Goal: Information Seeking & Learning: Learn about a topic

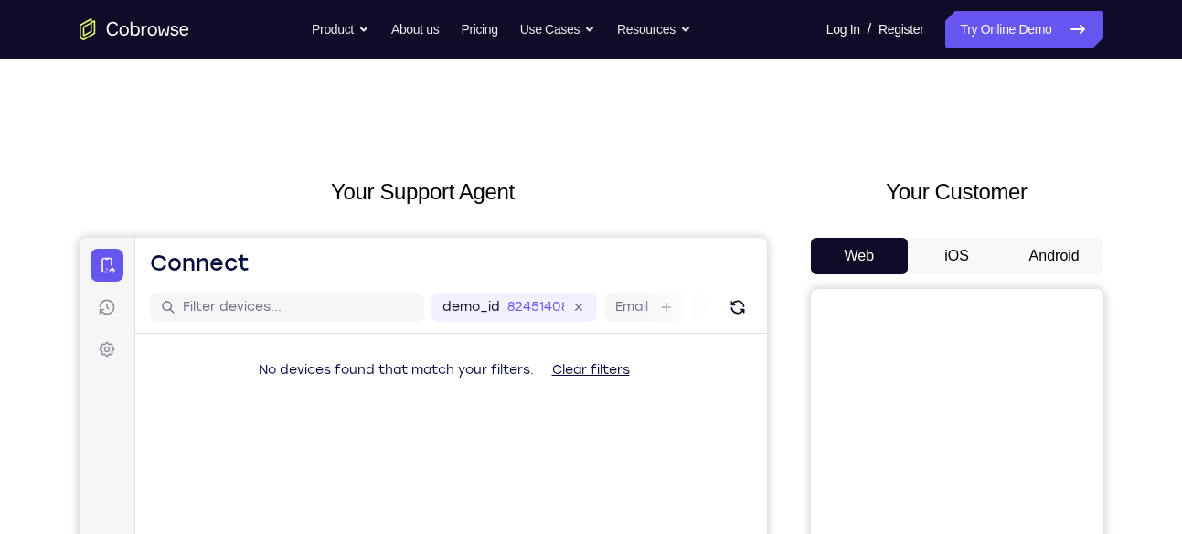
click at [1073, 254] on button "Android" at bounding box center [1054, 256] width 98 height 37
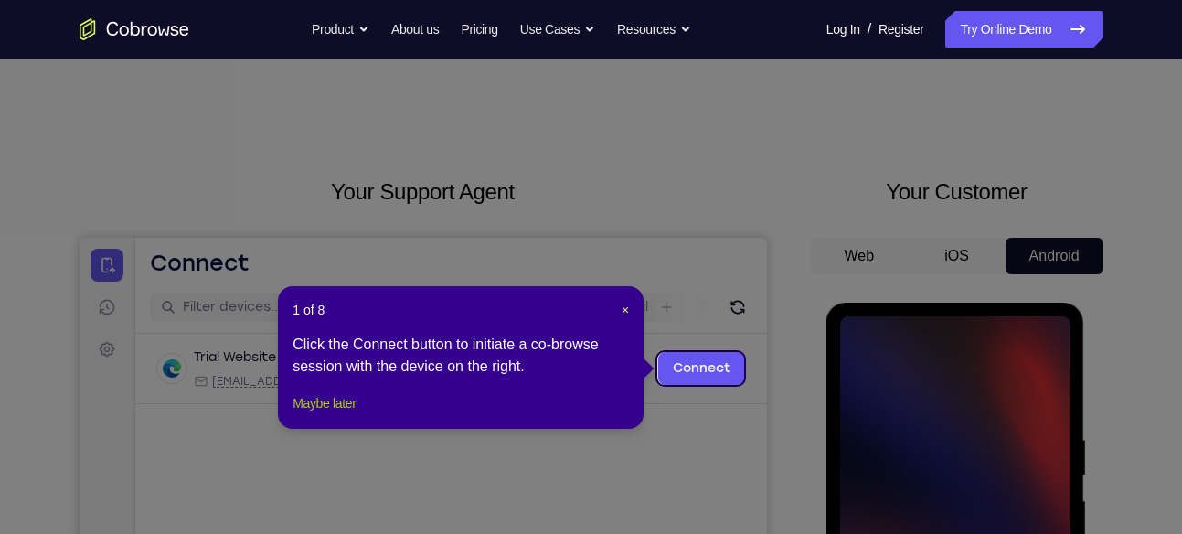
click at [351, 414] on button "Maybe later" at bounding box center [323, 403] width 63 height 22
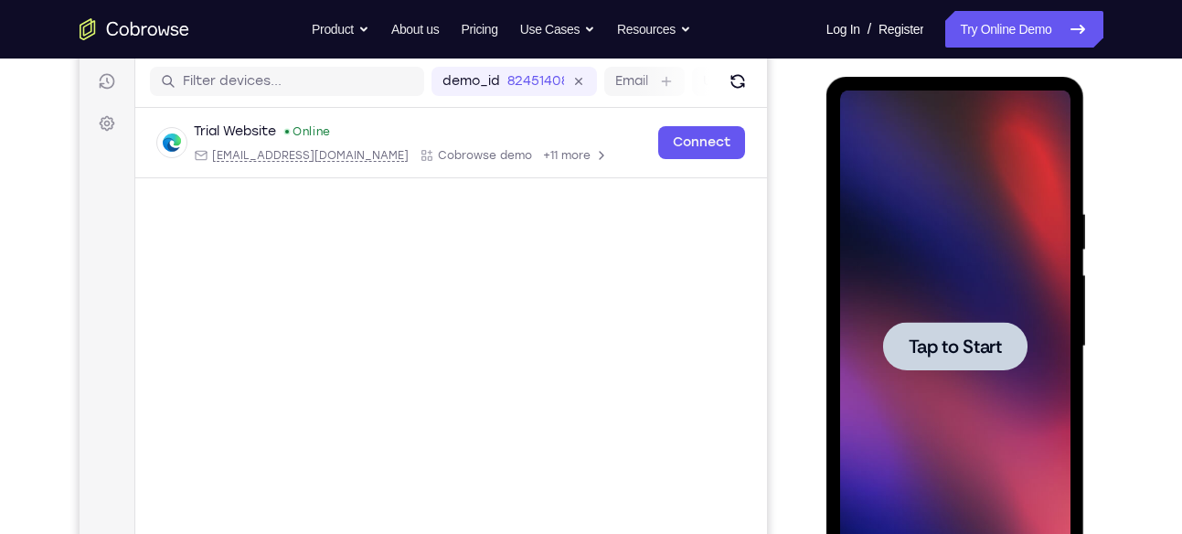
scroll to position [227, 0]
click at [1031, 384] on div at bounding box center [955, 346] width 230 height 512
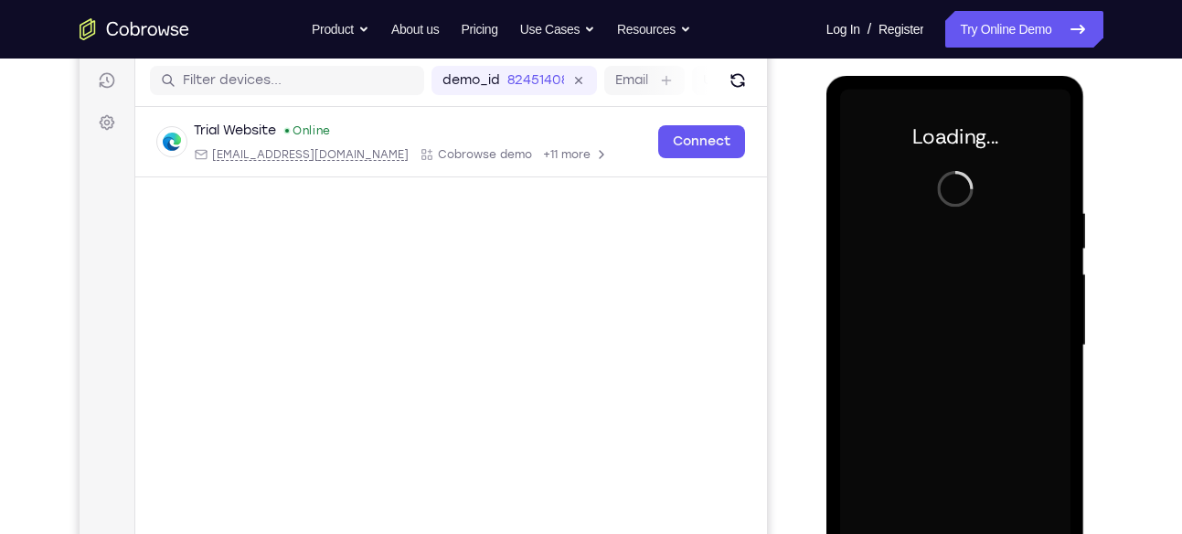
drag, startPoint x: 986, startPoint y: 378, endPoint x: 948, endPoint y: 406, distance: 47.2
click at [948, 406] on div at bounding box center [955, 346] width 230 height 512
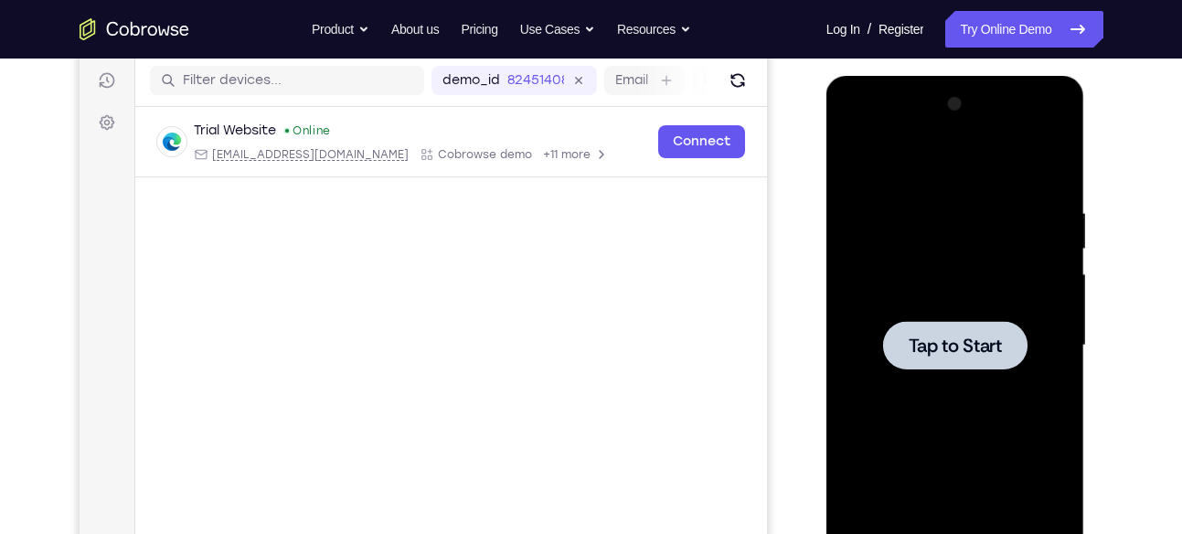
click at [989, 372] on div at bounding box center [955, 346] width 230 height 512
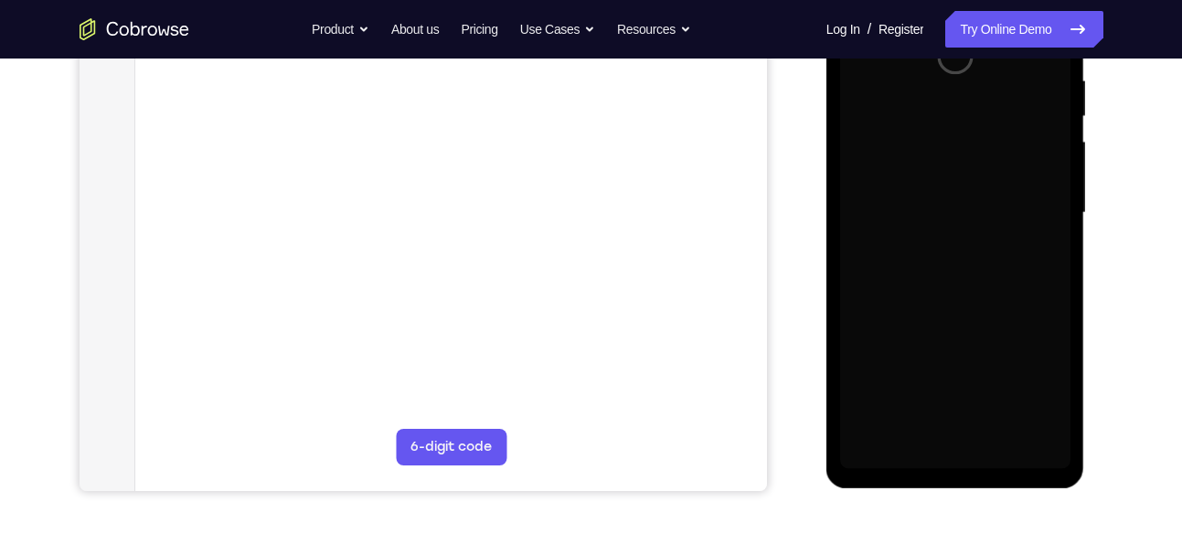
scroll to position [358, 0]
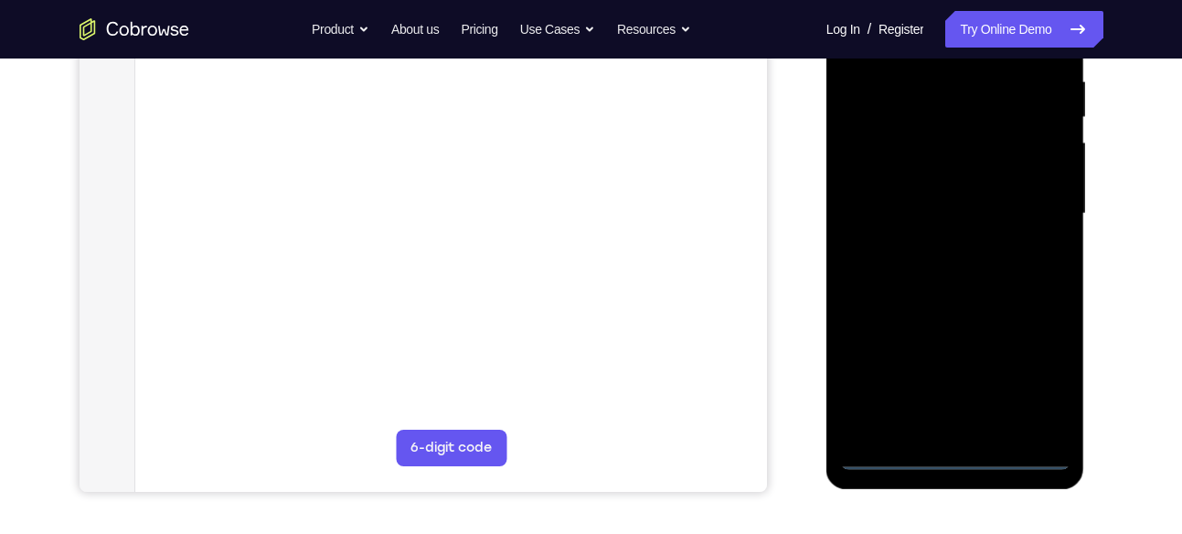
click at [959, 448] on div at bounding box center [955, 214] width 230 height 512
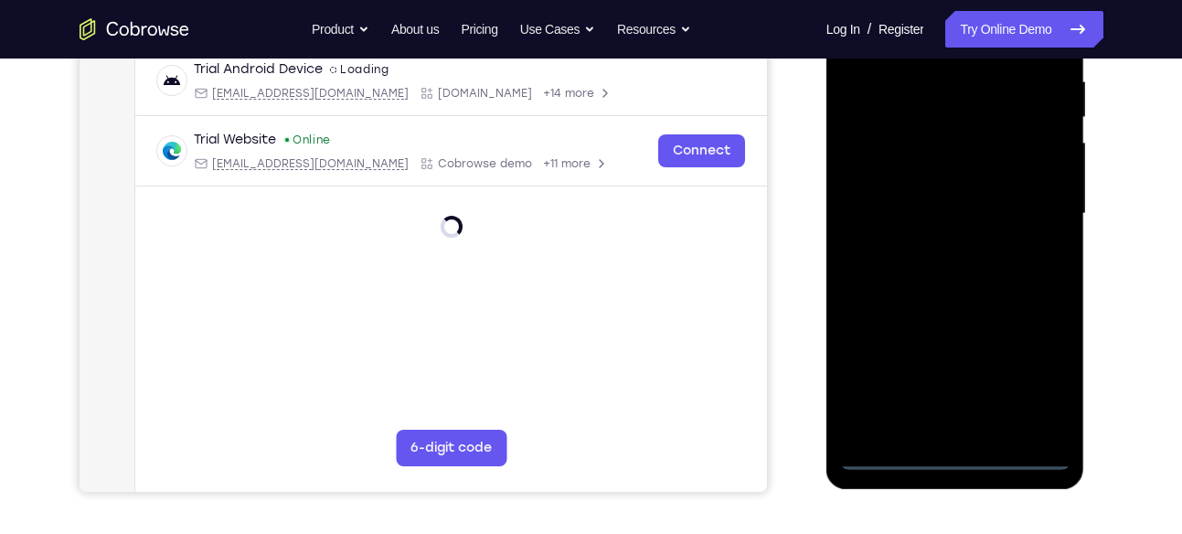
click at [957, 462] on div at bounding box center [955, 214] width 230 height 512
click at [1032, 376] on div at bounding box center [955, 214] width 230 height 512
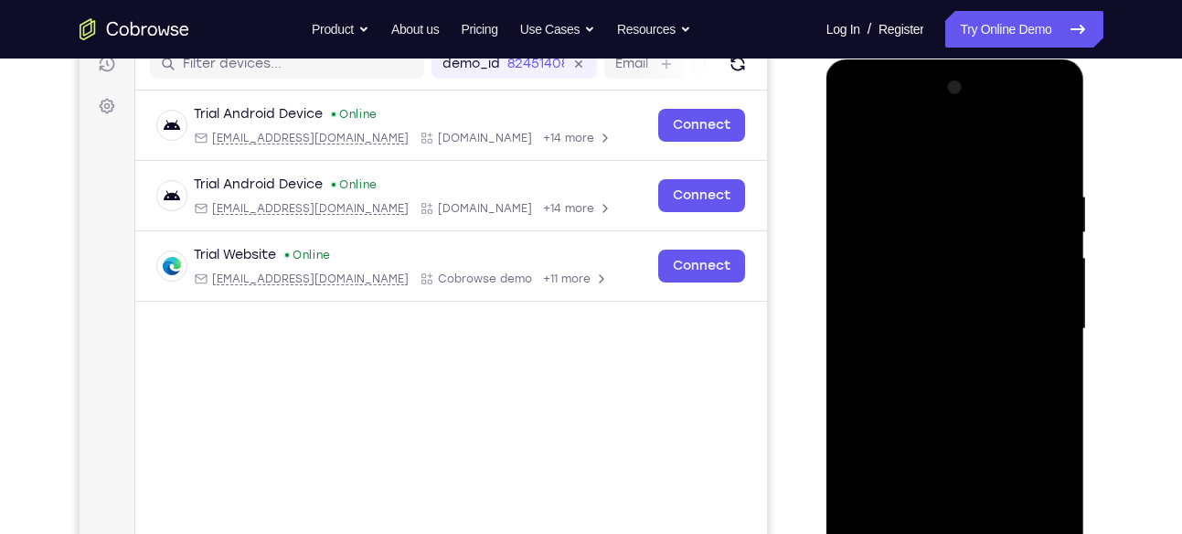
scroll to position [242, 0]
click at [920, 147] on div at bounding box center [955, 330] width 230 height 512
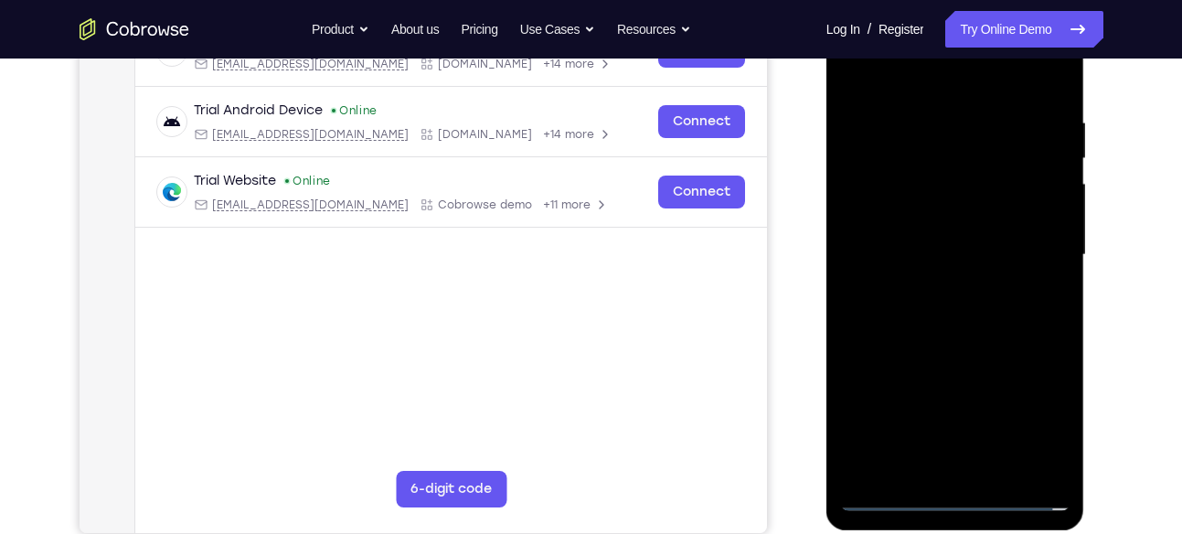
scroll to position [318, 0]
click at [1043, 230] on div at bounding box center [955, 254] width 230 height 512
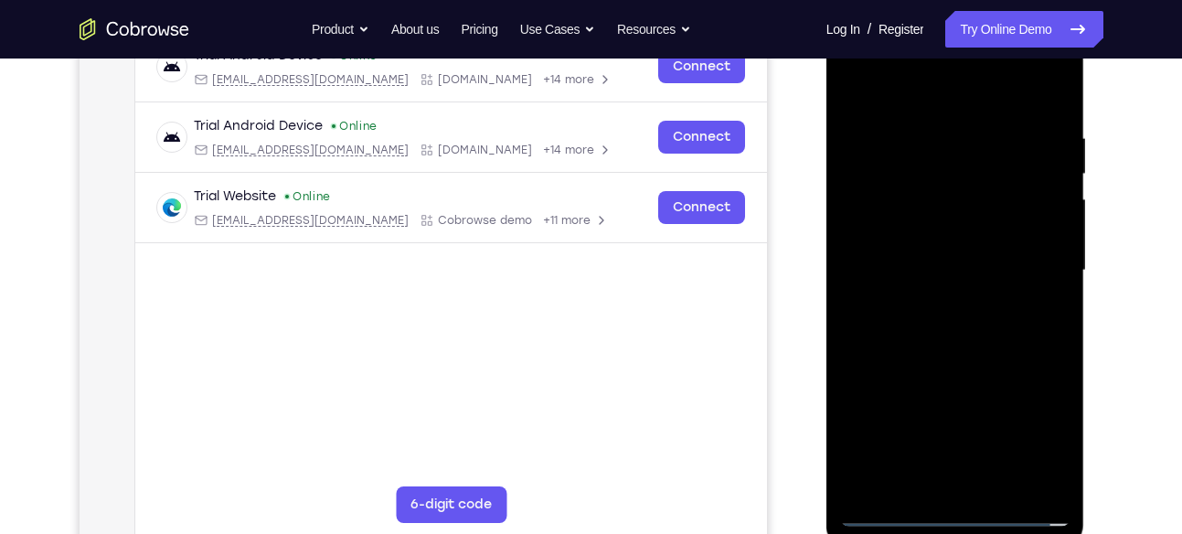
click at [940, 295] on div at bounding box center [955, 271] width 230 height 512
click at [949, 249] on div at bounding box center [955, 271] width 230 height 512
click at [938, 231] on div at bounding box center [955, 271] width 230 height 512
click at [925, 261] on div at bounding box center [955, 271] width 230 height 512
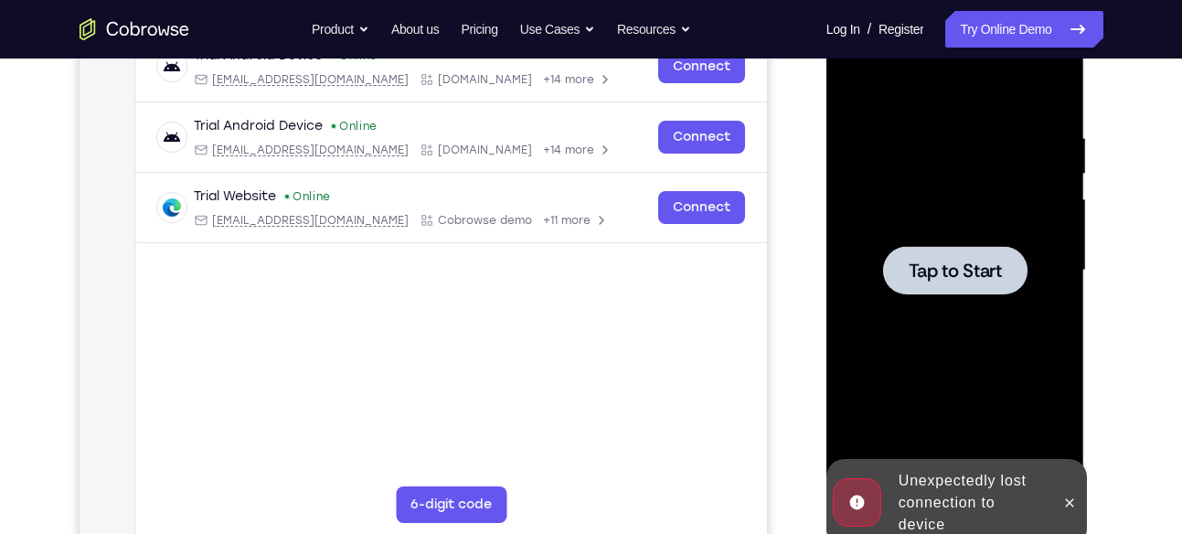
click at [939, 254] on div at bounding box center [955, 270] width 144 height 48
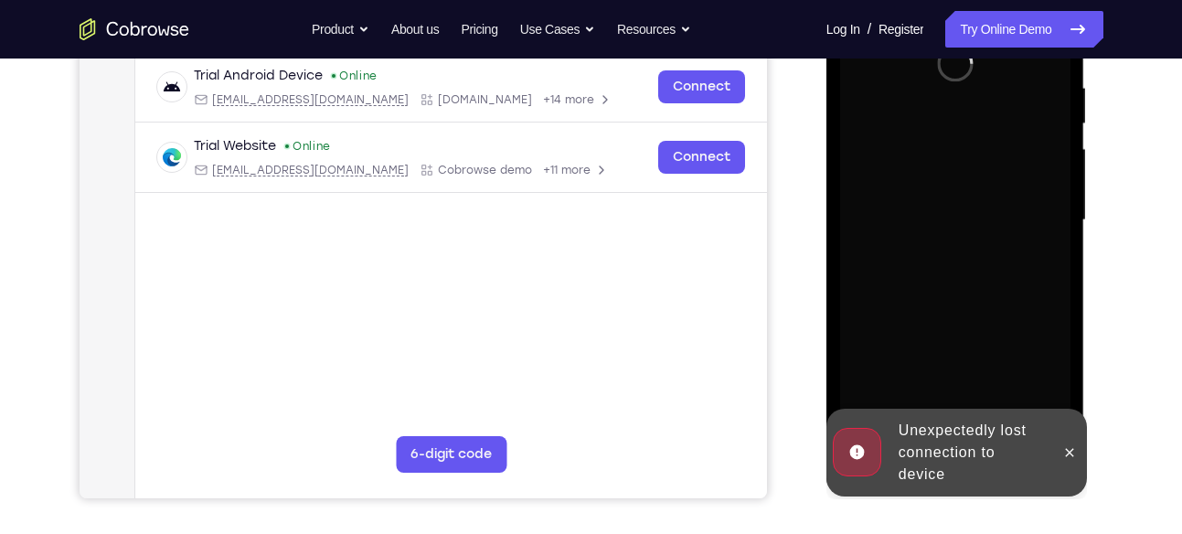
scroll to position [353, 0]
click at [1069, 454] on icon at bounding box center [1069, 451] width 15 height 15
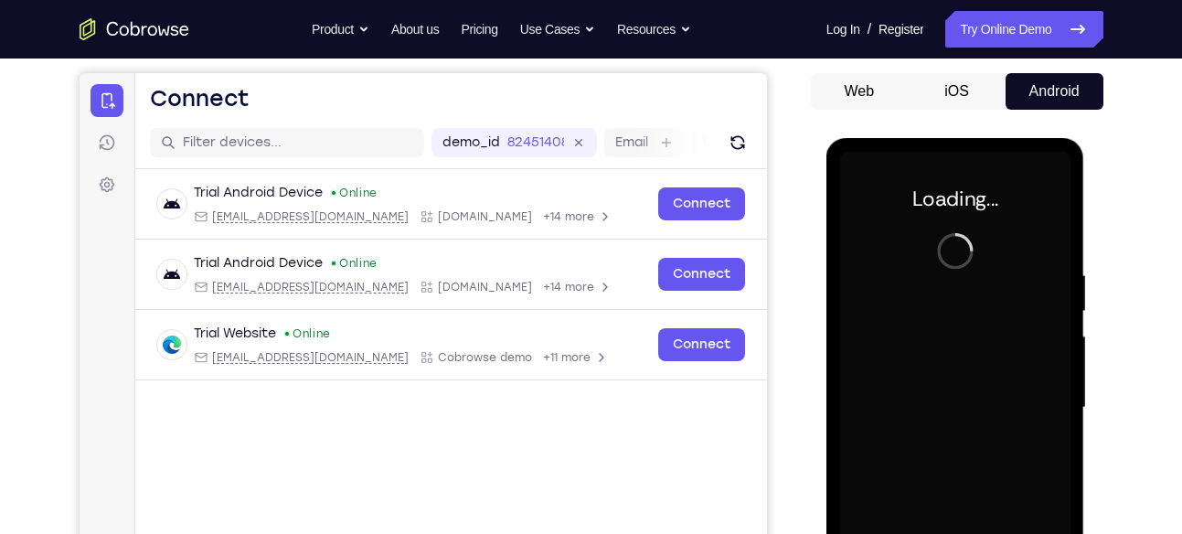
scroll to position [161, 0]
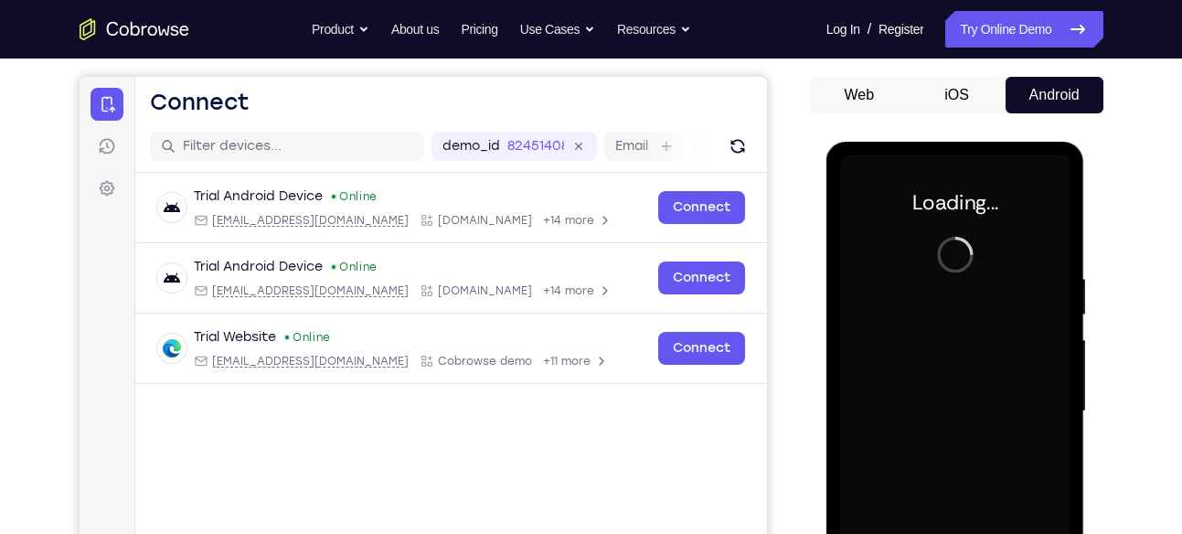
click at [988, 271] on div at bounding box center [955, 411] width 230 height 512
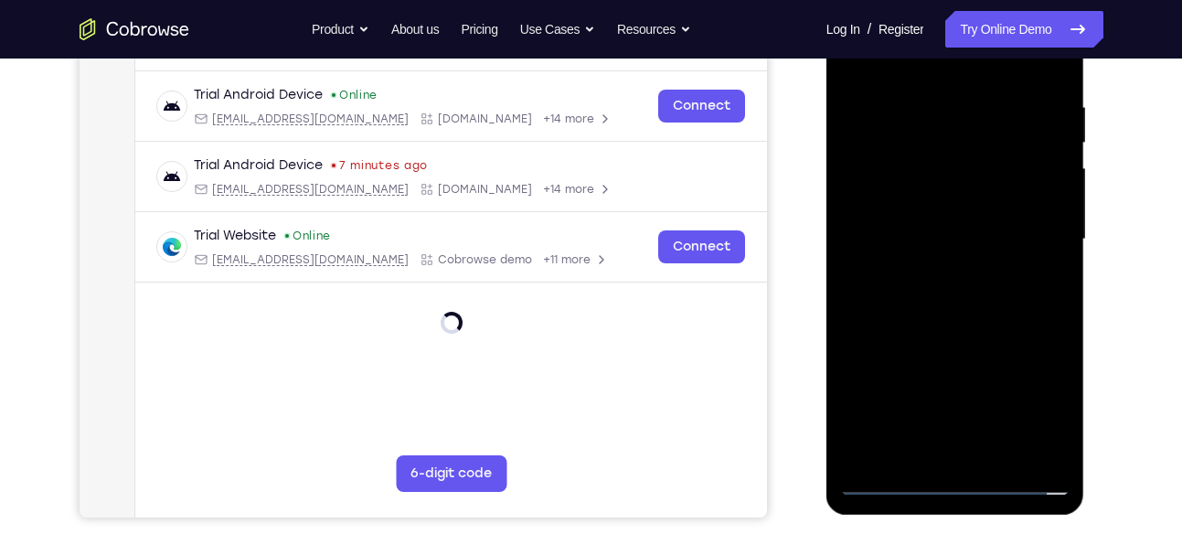
scroll to position [346, 0]
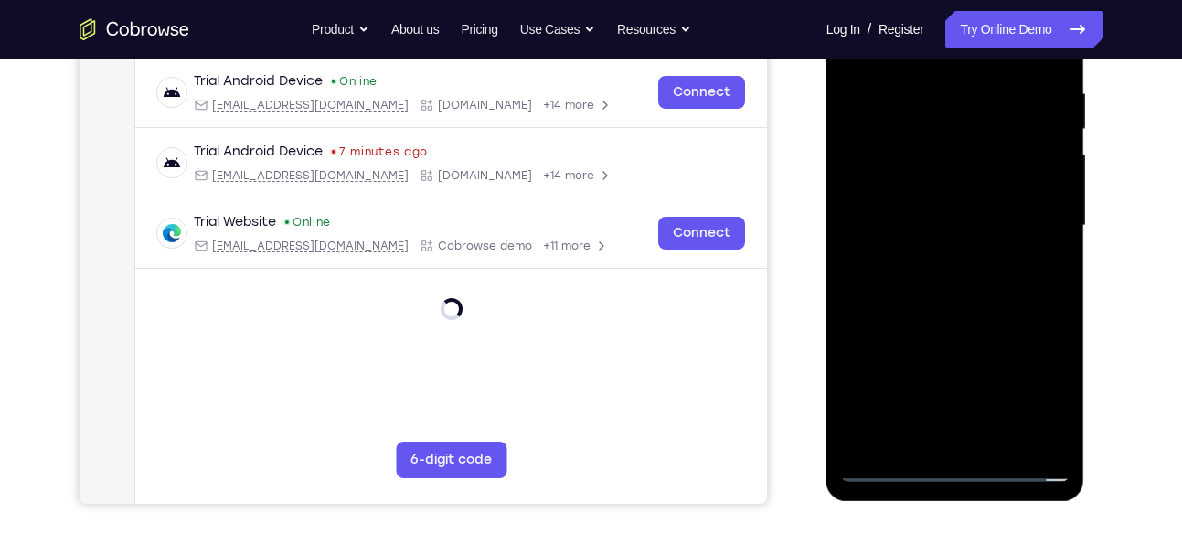
click at [950, 453] on div at bounding box center [955, 226] width 230 height 512
click at [950, 470] on div at bounding box center [955, 226] width 230 height 512
click at [1049, 395] on div at bounding box center [955, 226] width 230 height 512
click at [1047, 388] on div at bounding box center [955, 226] width 230 height 512
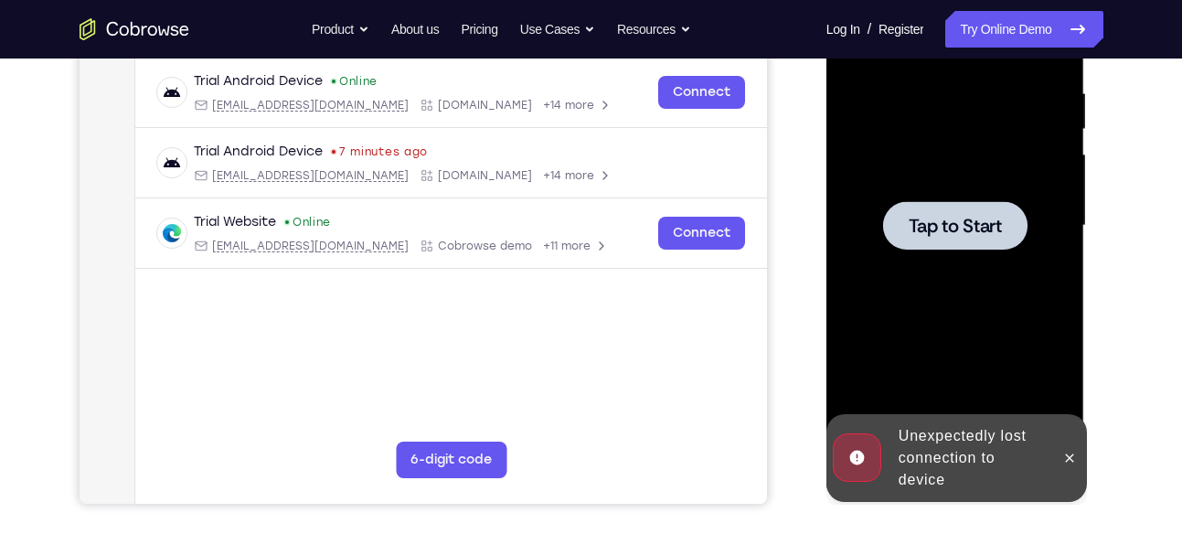
click at [958, 250] on div at bounding box center [955, 226] width 230 height 512
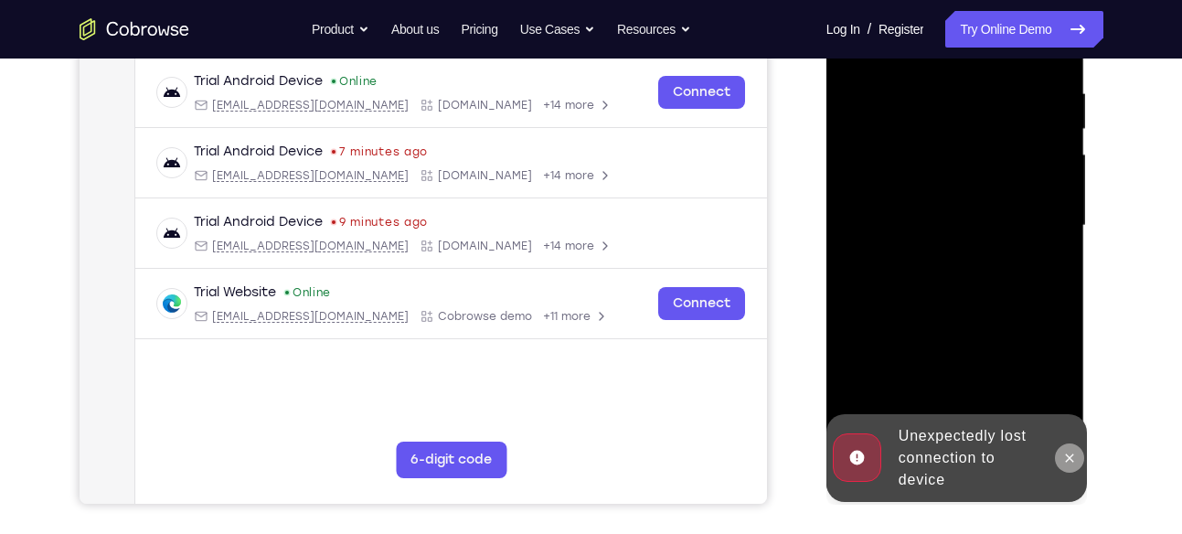
click at [1068, 445] on button at bounding box center [1069, 457] width 29 height 29
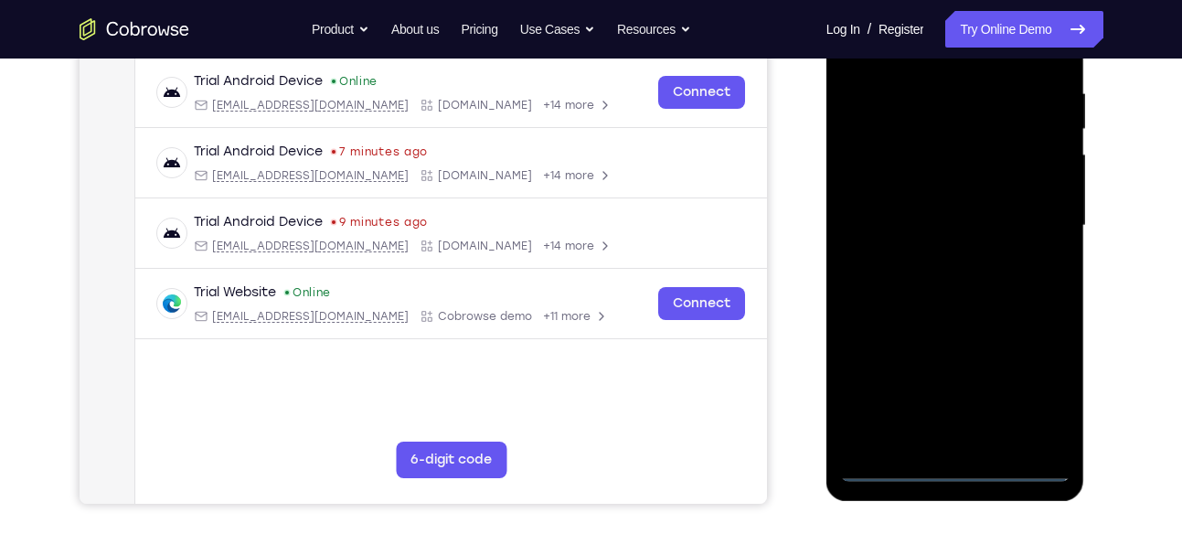
click at [938, 461] on div at bounding box center [955, 226] width 230 height 512
click at [965, 464] on div at bounding box center [955, 226] width 230 height 512
click at [958, 467] on div at bounding box center [955, 226] width 230 height 512
click at [1047, 392] on div at bounding box center [955, 226] width 230 height 512
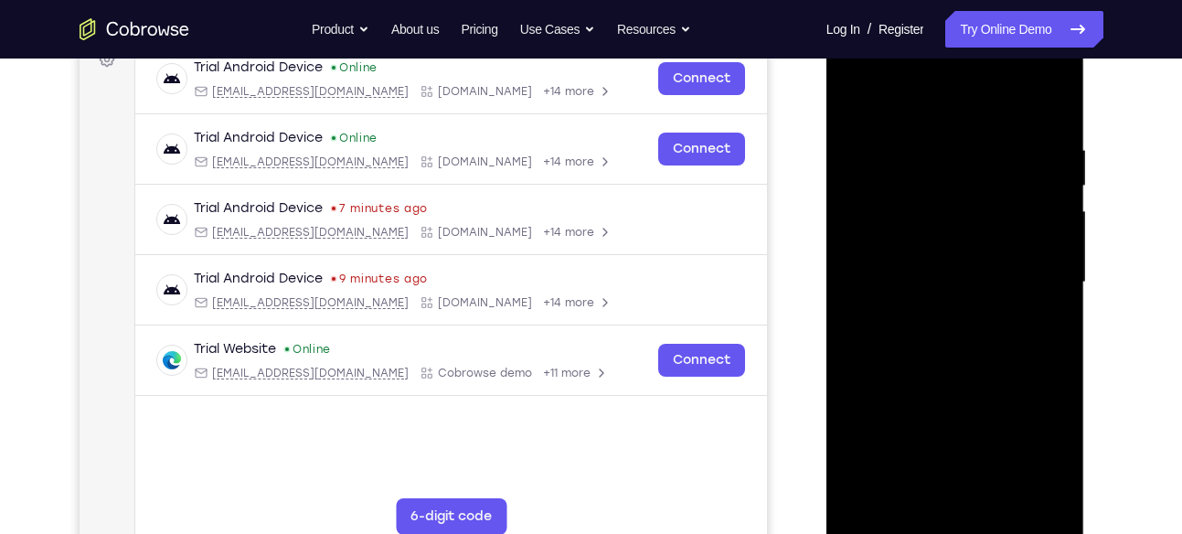
scroll to position [289, 0]
click at [939, 99] on div at bounding box center [955, 283] width 230 height 512
click at [936, 101] on div at bounding box center [955, 283] width 230 height 512
click at [939, 105] on div at bounding box center [955, 283] width 230 height 512
click at [895, 101] on div at bounding box center [955, 283] width 230 height 512
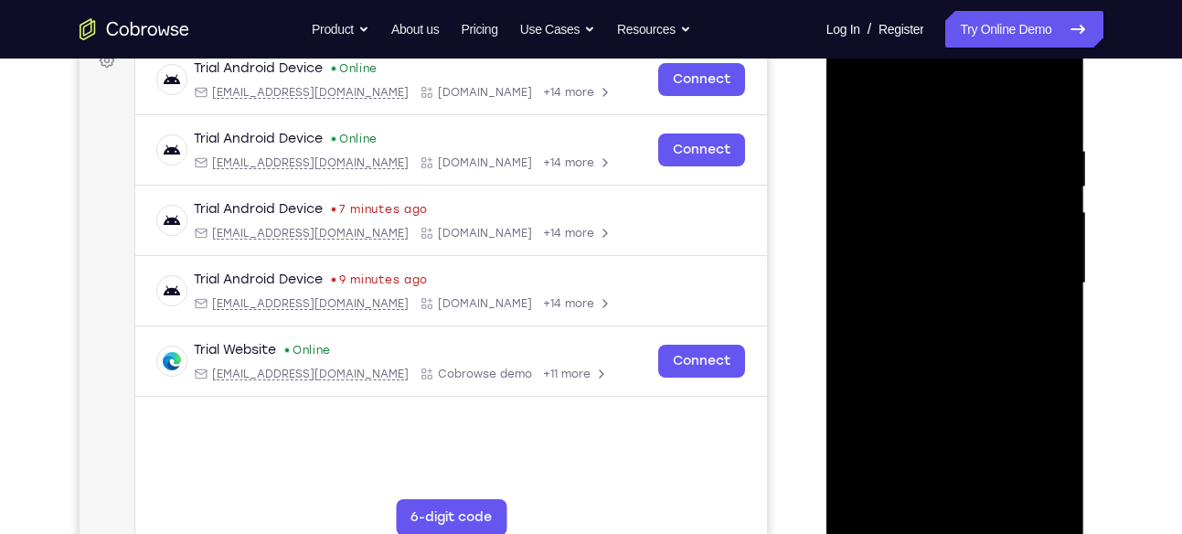
click at [1043, 270] on div at bounding box center [955, 283] width 230 height 512
click at [933, 318] on div at bounding box center [955, 283] width 230 height 512
click at [950, 251] on div at bounding box center [955, 283] width 230 height 512
click at [950, 250] on div at bounding box center [955, 283] width 230 height 512
click at [991, 292] on div at bounding box center [955, 283] width 230 height 512
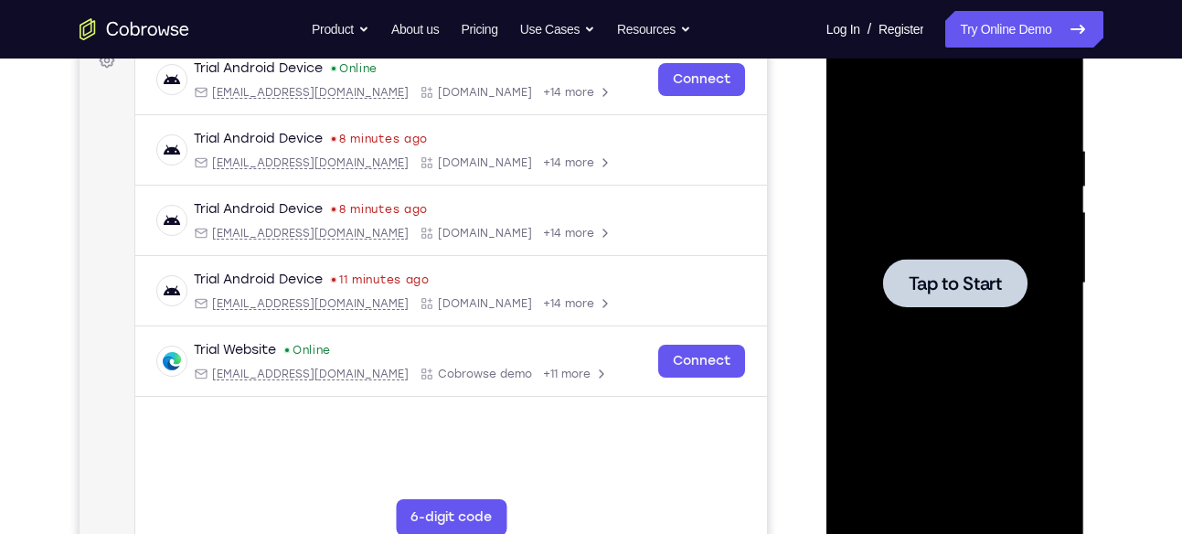
click at [972, 262] on div at bounding box center [955, 283] width 144 height 48
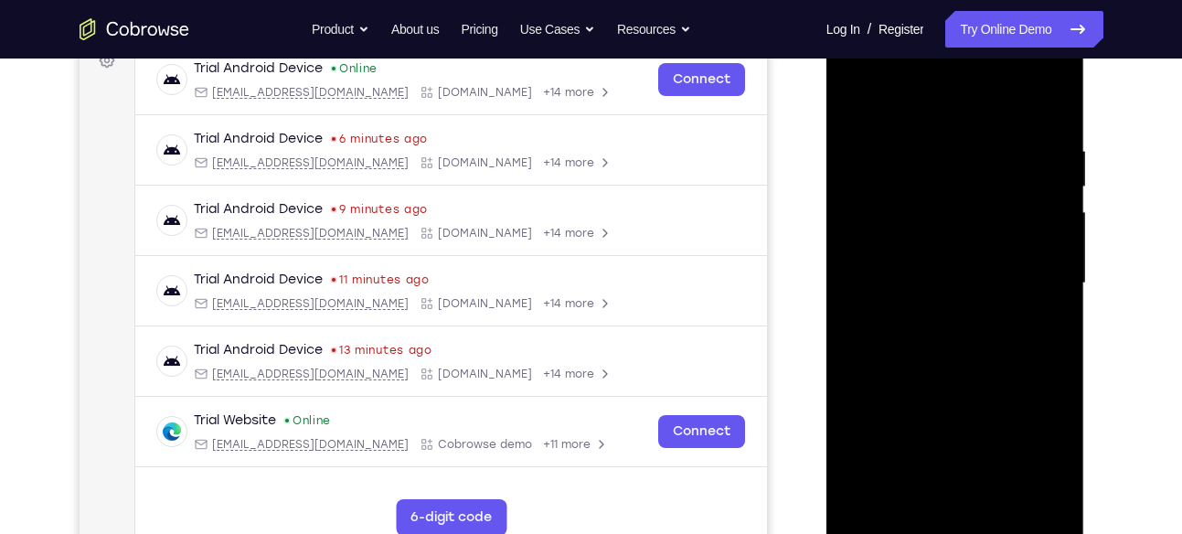
click at [955, 519] on div at bounding box center [955, 283] width 230 height 512
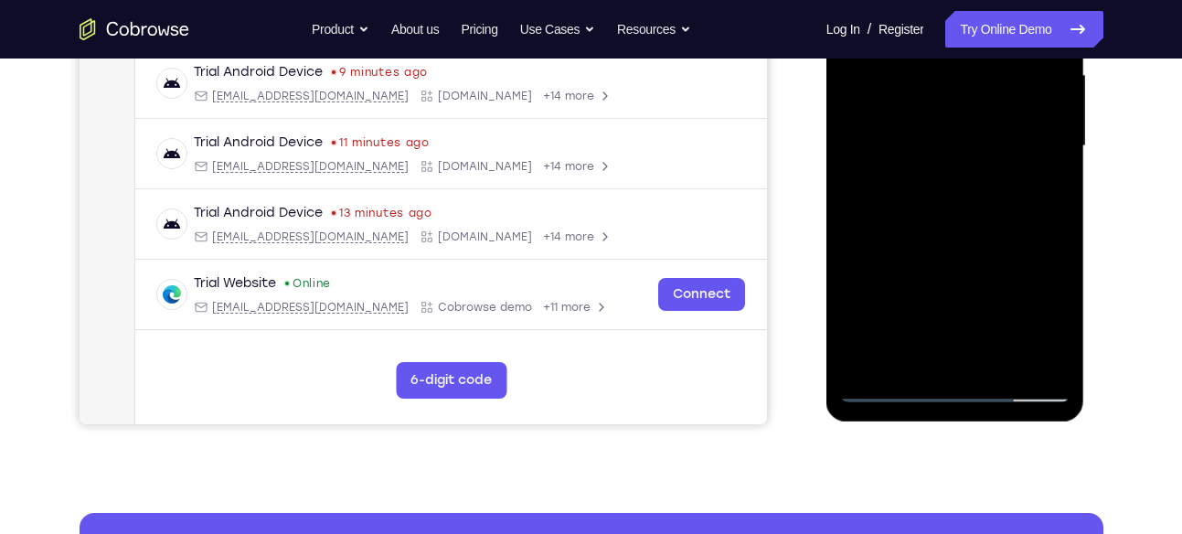
click at [1019, 320] on div at bounding box center [955, 146] width 230 height 512
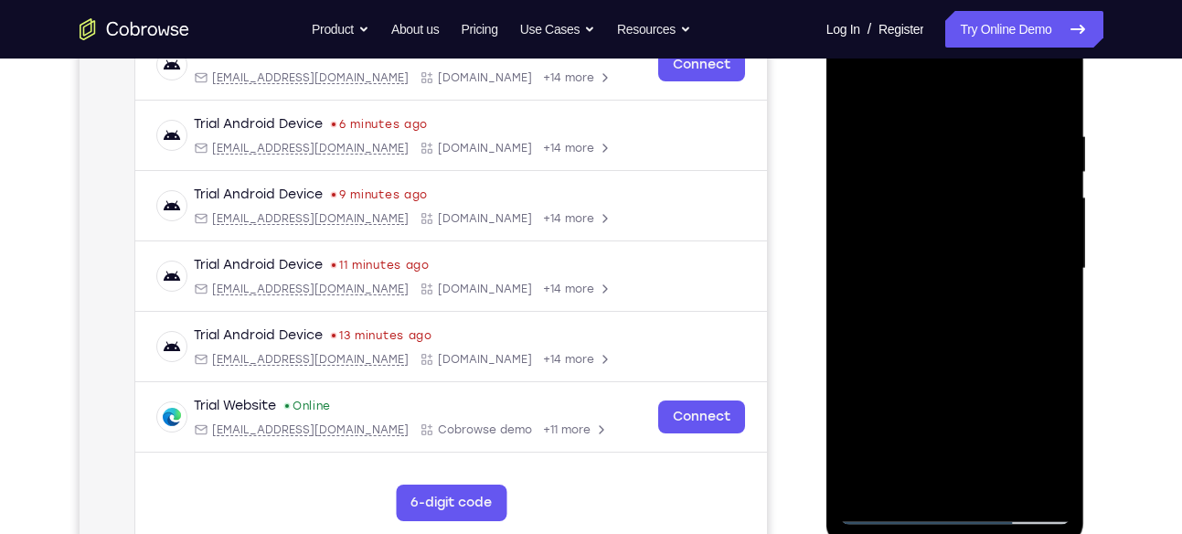
scroll to position [302, 0]
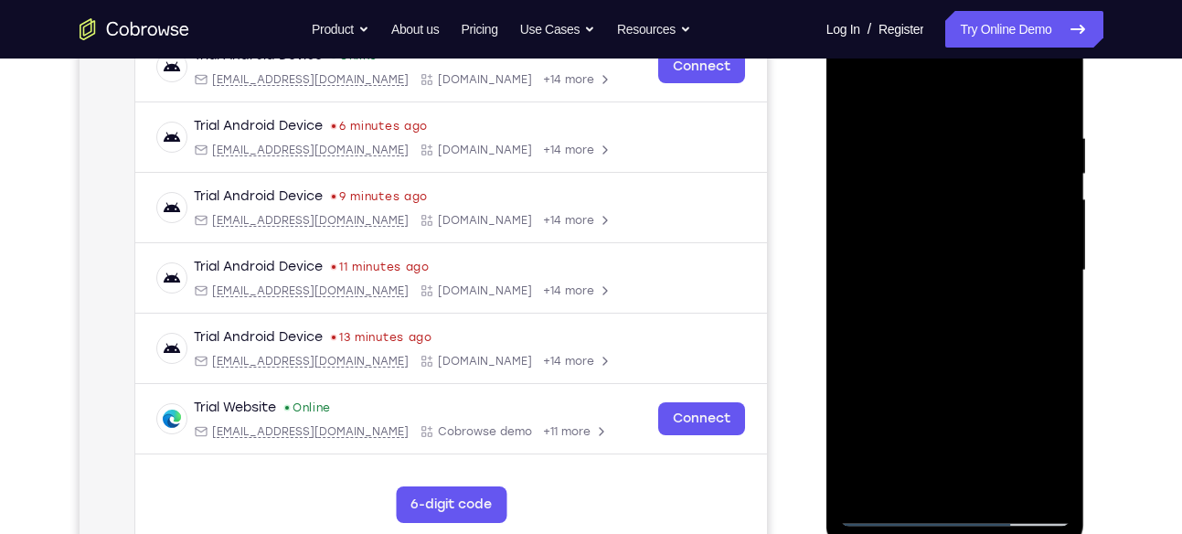
click at [918, 81] on div at bounding box center [955, 271] width 230 height 512
click at [1028, 262] on div at bounding box center [955, 271] width 230 height 512
click at [939, 291] on div at bounding box center [955, 271] width 230 height 512
click at [938, 302] on div at bounding box center [955, 271] width 230 height 512
click at [952, 252] on div at bounding box center [955, 271] width 230 height 512
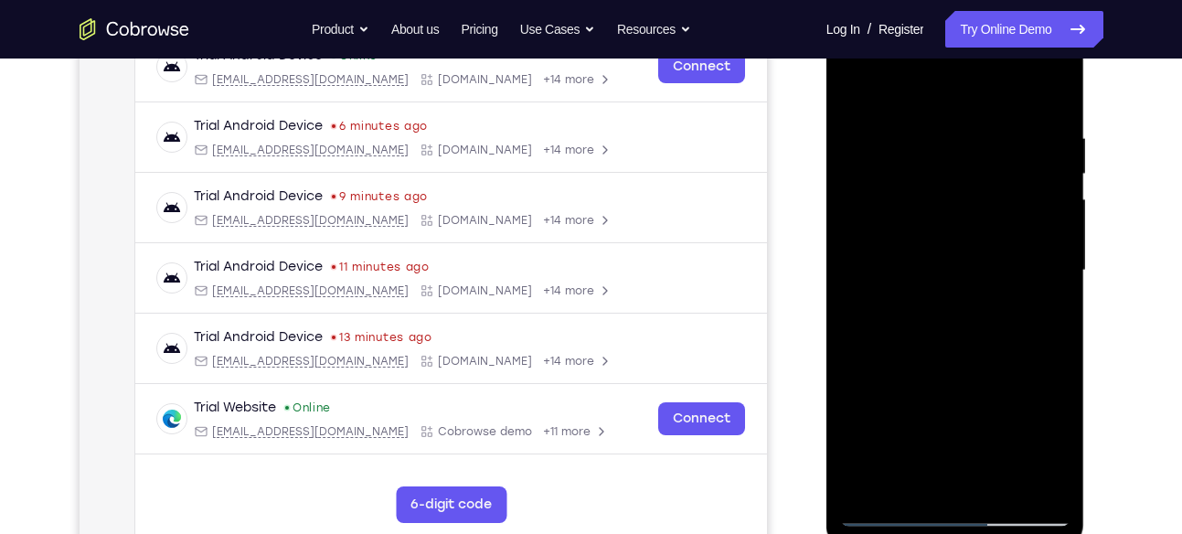
click at [957, 227] on div at bounding box center [955, 271] width 230 height 512
click at [957, 272] on div at bounding box center [955, 271] width 230 height 512
click at [983, 334] on div at bounding box center [955, 271] width 230 height 512
click at [1012, 354] on div at bounding box center [955, 271] width 230 height 512
click at [1002, 481] on div at bounding box center [955, 271] width 230 height 512
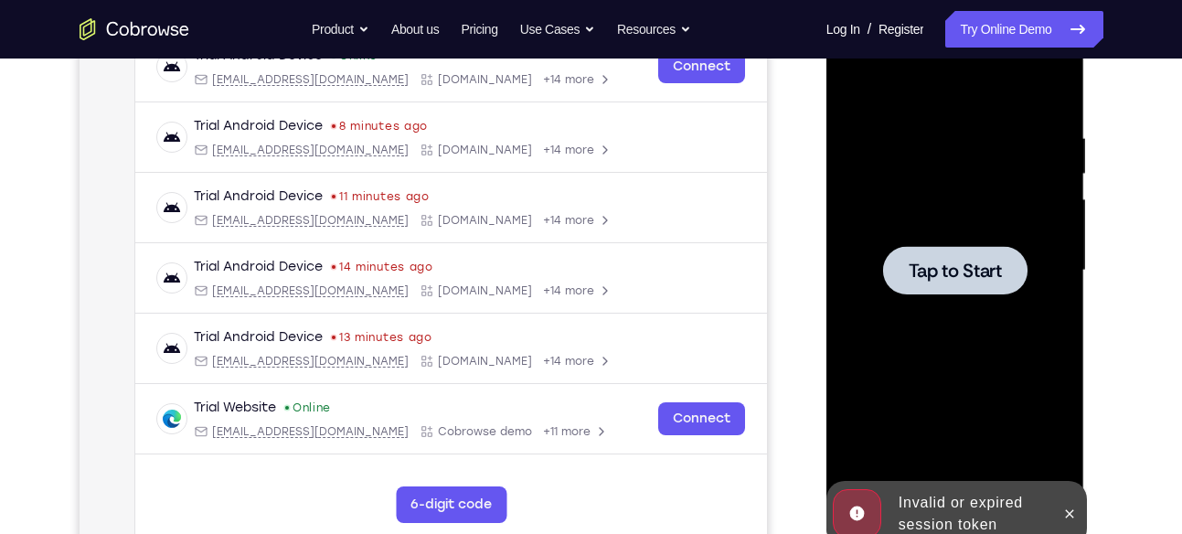
click at [985, 252] on div at bounding box center [955, 270] width 144 height 48
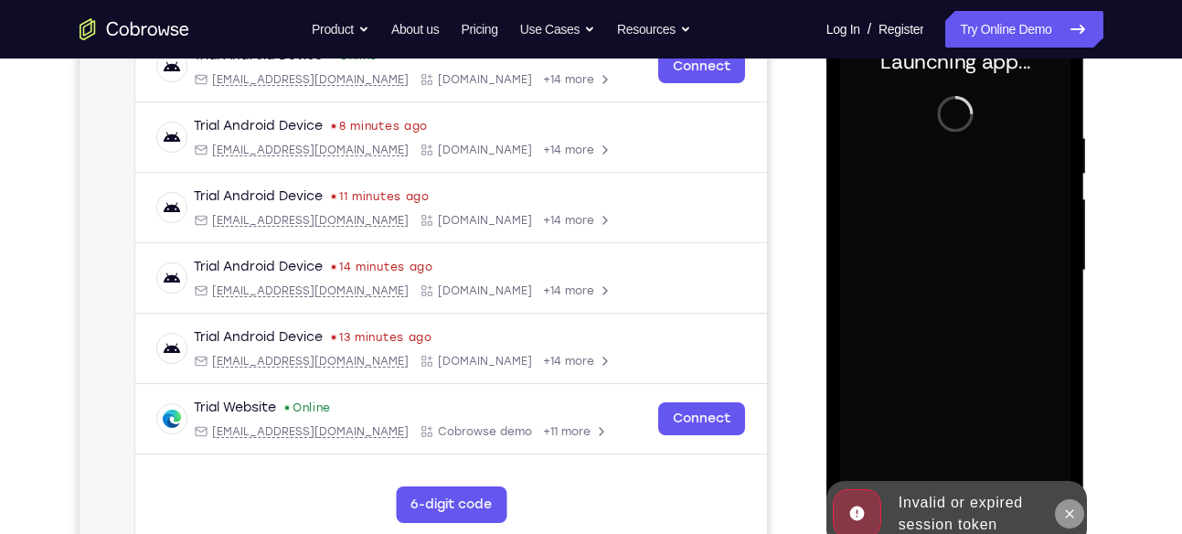
click at [1068, 506] on icon at bounding box center [1069, 513] width 15 height 15
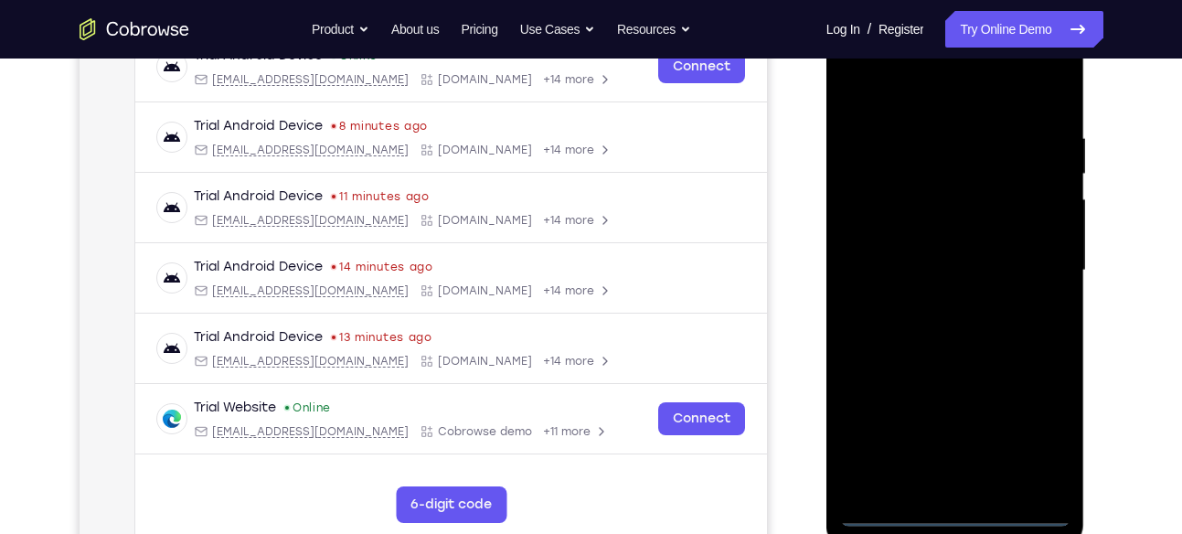
click at [951, 505] on div at bounding box center [955, 271] width 230 height 512
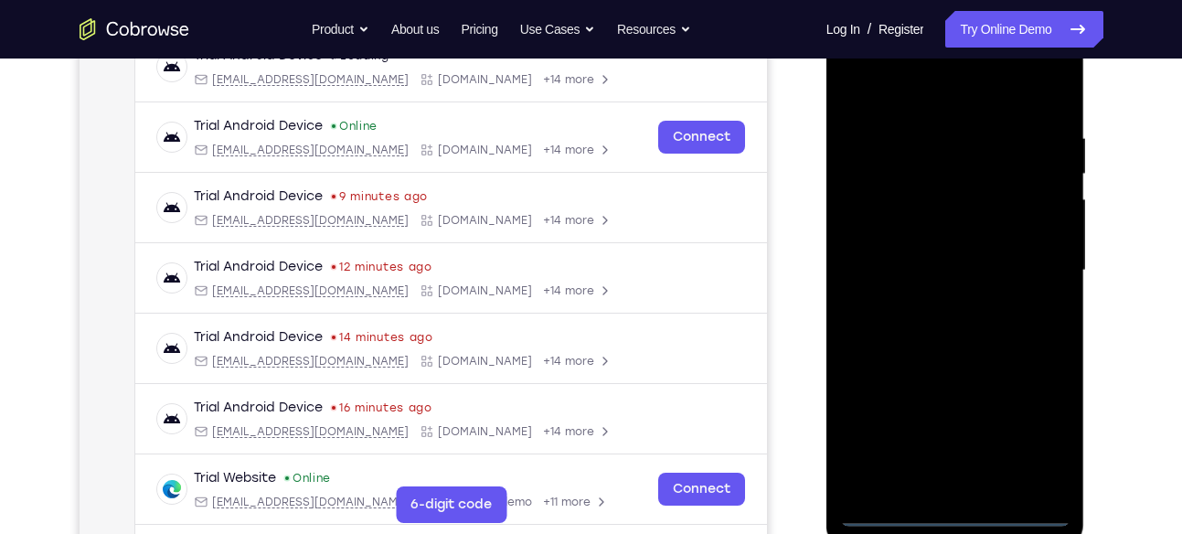
click at [962, 513] on div at bounding box center [955, 271] width 230 height 512
click at [1050, 436] on div at bounding box center [955, 271] width 230 height 512
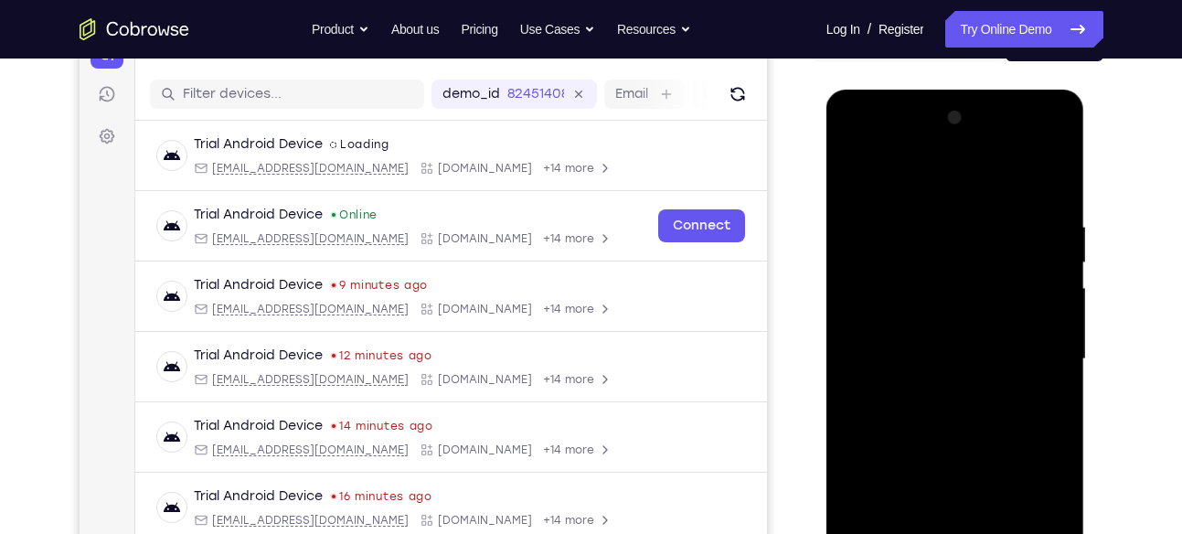
scroll to position [212, 0]
click at [921, 197] on div at bounding box center [955, 360] width 230 height 512
click at [1042, 361] on div at bounding box center [955, 360] width 230 height 512
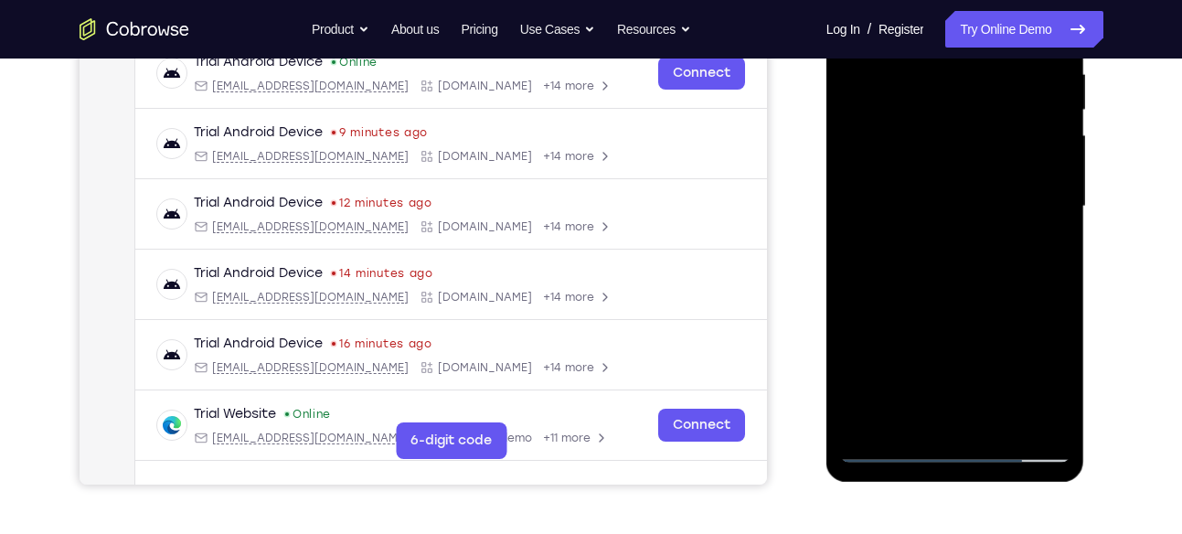
scroll to position [370, 0]
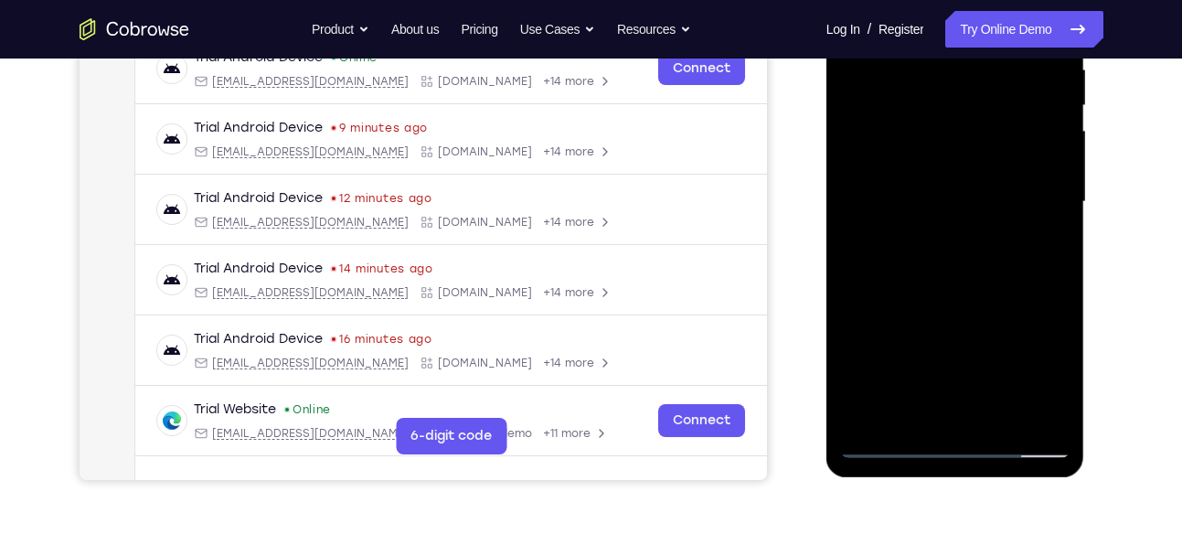
click at [1003, 419] on div at bounding box center [955, 202] width 230 height 512
click at [986, 417] on div at bounding box center [955, 202] width 230 height 512
click at [944, 192] on div at bounding box center [955, 202] width 230 height 512
click at [952, 168] on div at bounding box center [955, 202] width 230 height 512
click at [949, 200] on div at bounding box center [955, 202] width 230 height 512
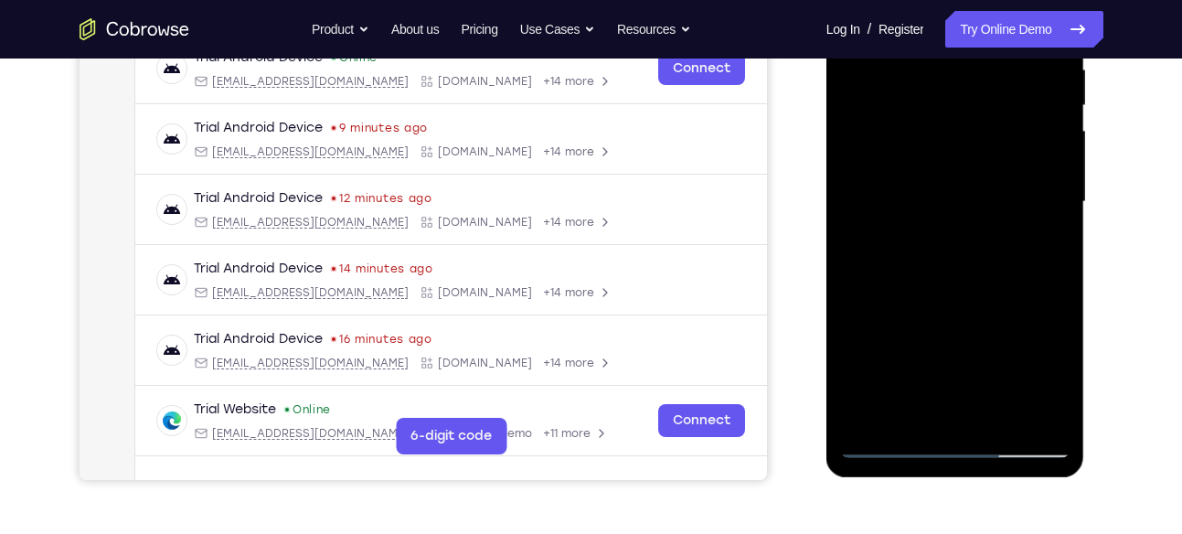
click at [997, 413] on div at bounding box center [955, 202] width 230 height 512
click at [938, 286] on div at bounding box center [955, 202] width 230 height 512
click at [998, 398] on div at bounding box center [955, 202] width 230 height 512
click at [1007, 419] on div at bounding box center [955, 202] width 230 height 512
click at [961, 309] on div at bounding box center [955, 202] width 230 height 512
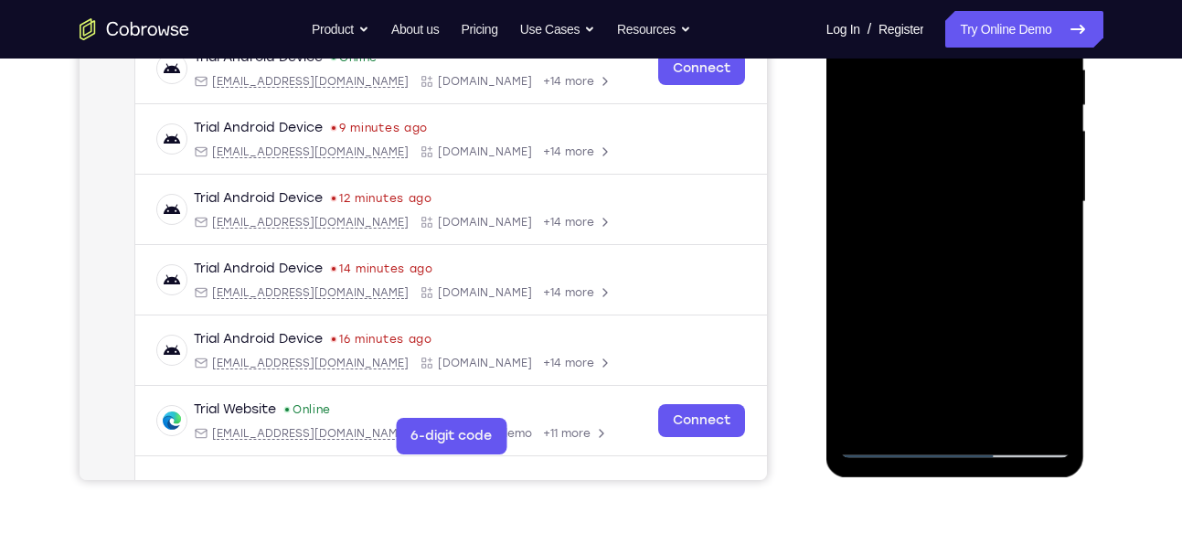
drag, startPoint x: 986, startPoint y: 219, endPoint x: 1006, endPoint y: 451, distance: 232.1
click at [1006, 451] on div at bounding box center [955, 202] width 230 height 512
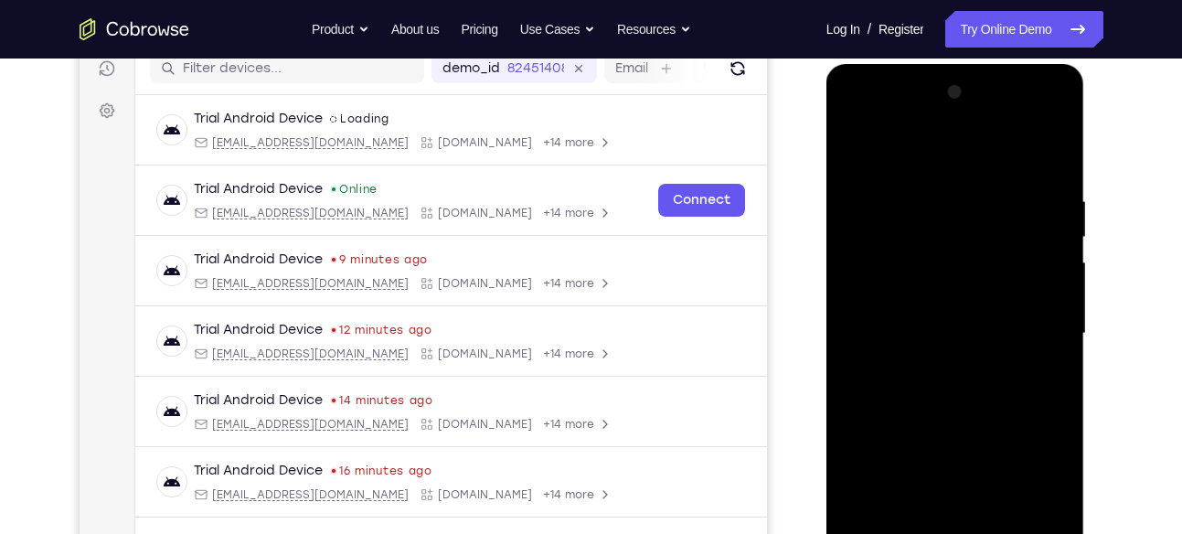
scroll to position [237, 0]
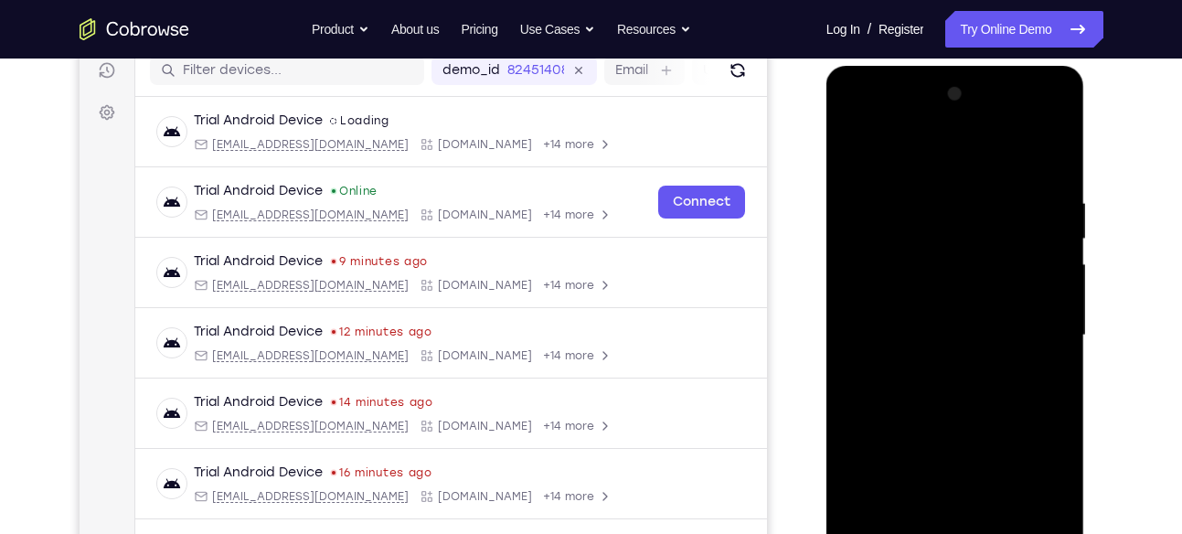
drag, startPoint x: 972, startPoint y: 295, endPoint x: 1019, endPoint y: 511, distance: 220.6
click at [1019, 511] on div at bounding box center [955, 336] width 230 height 512
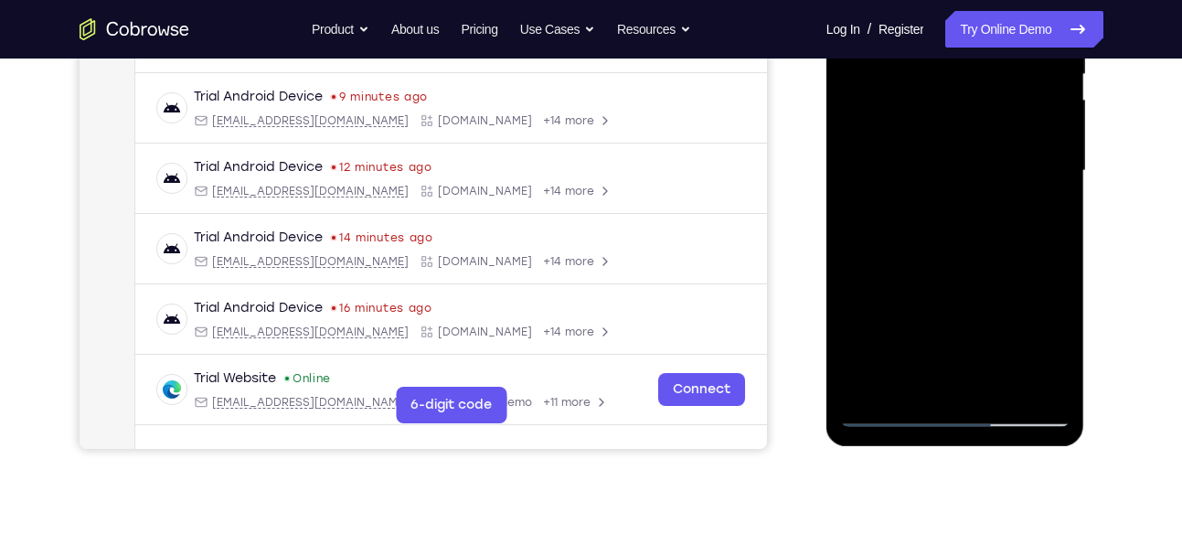
scroll to position [402, 0]
click at [898, 414] on div at bounding box center [955, 170] width 230 height 512
click at [869, 388] on div at bounding box center [955, 170] width 230 height 512
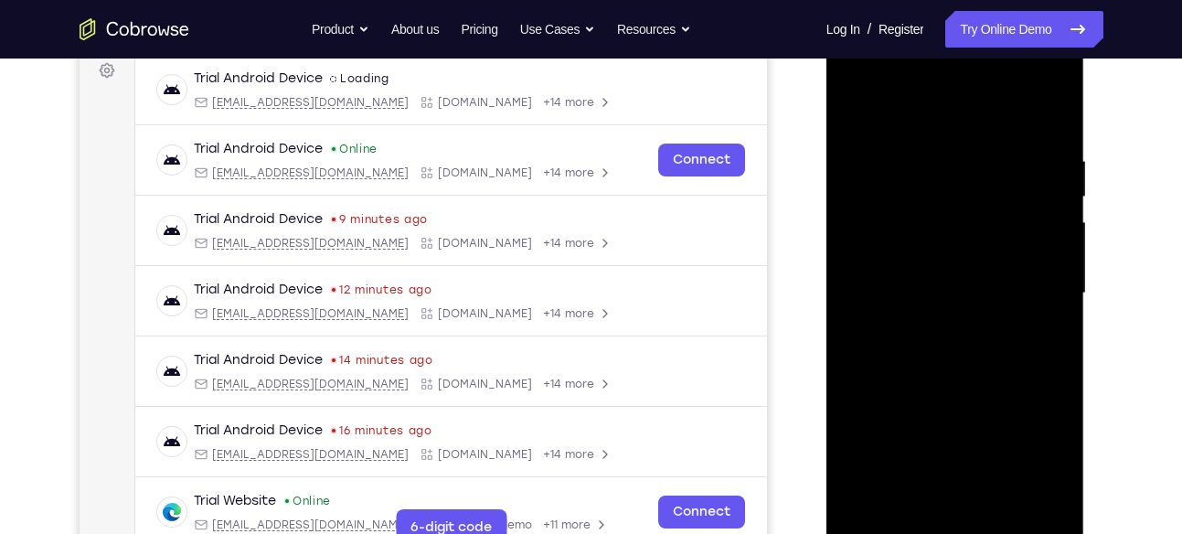
scroll to position [278, 0]
click at [946, 161] on div at bounding box center [955, 294] width 230 height 512
click at [1037, 206] on div at bounding box center [955, 294] width 230 height 512
click at [1021, 188] on div at bounding box center [955, 294] width 230 height 512
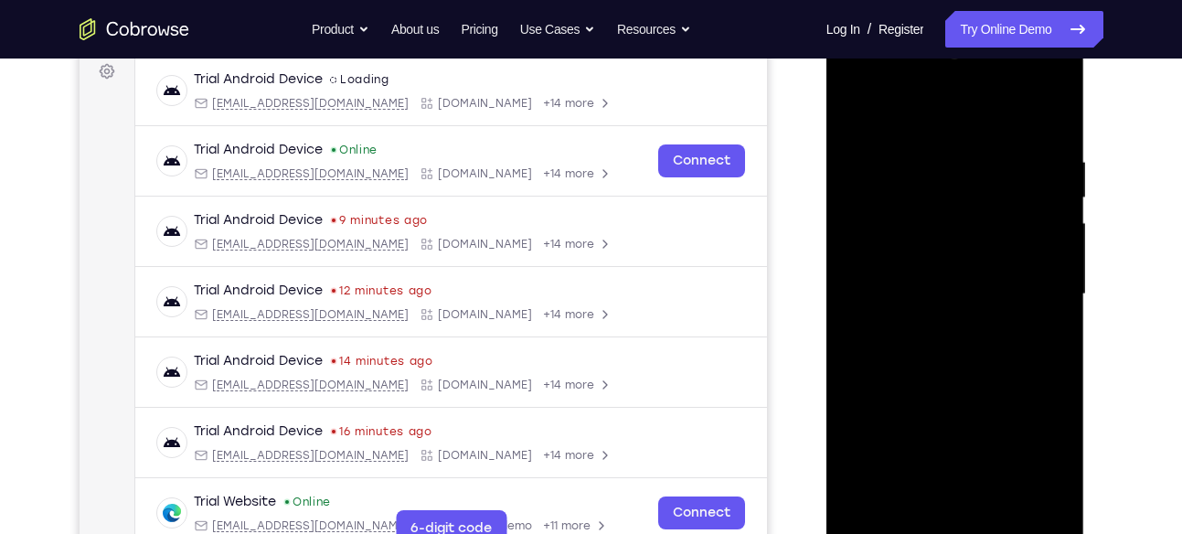
drag, startPoint x: 965, startPoint y: 126, endPoint x: 963, endPoint y: 94, distance: 32.0
click at [963, 94] on div at bounding box center [955, 294] width 230 height 512
click at [1070, 215] on div at bounding box center [955, 297] width 259 height 545
click at [1057, 217] on div at bounding box center [955, 294] width 230 height 512
click at [1049, 218] on div at bounding box center [955, 294] width 230 height 512
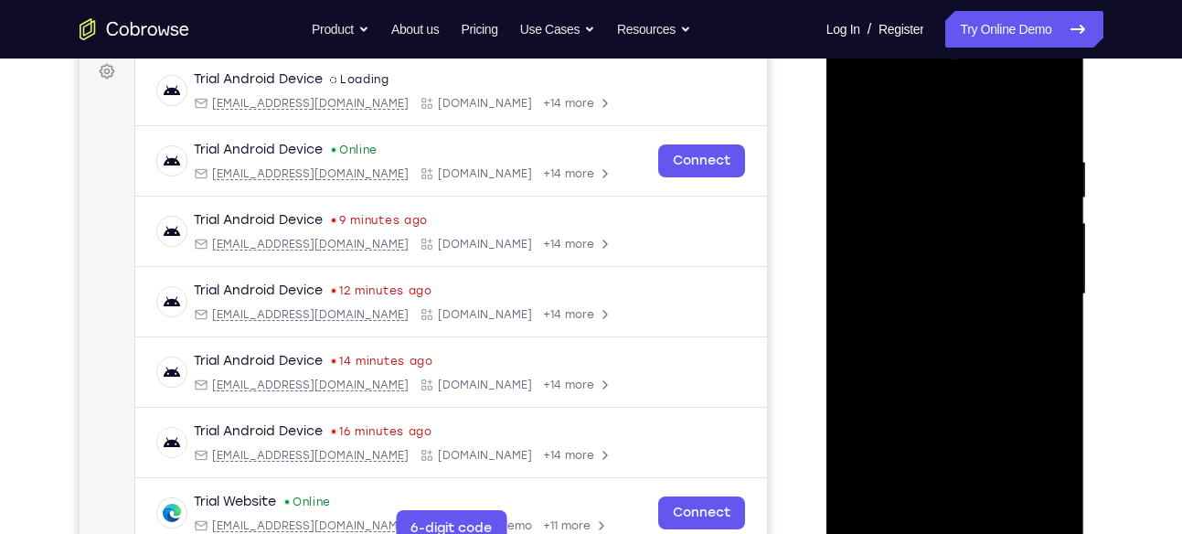
click at [1049, 218] on div at bounding box center [955, 294] width 230 height 512
click at [1046, 116] on div at bounding box center [955, 294] width 230 height 512
click at [1060, 105] on div at bounding box center [955, 294] width 230 height 512
